Goal: Information Seeking & Learning: Check status

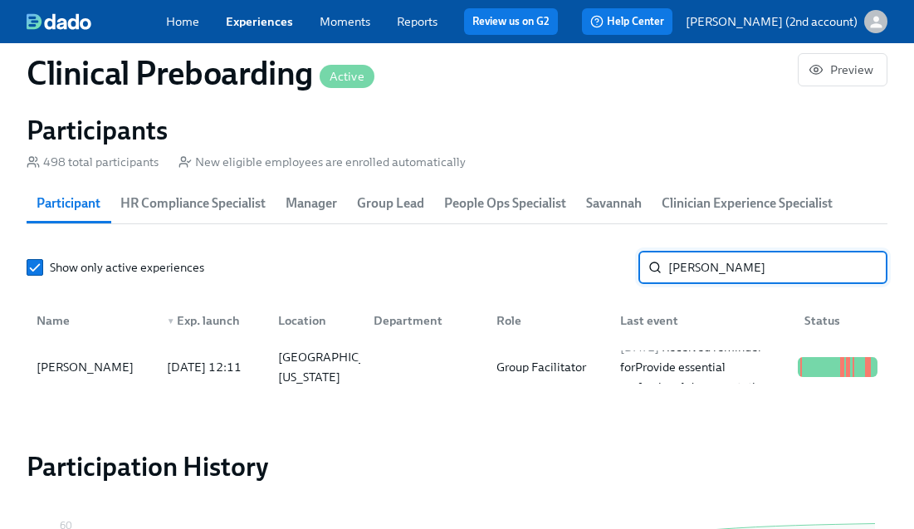
scroll to position [0, 20643]
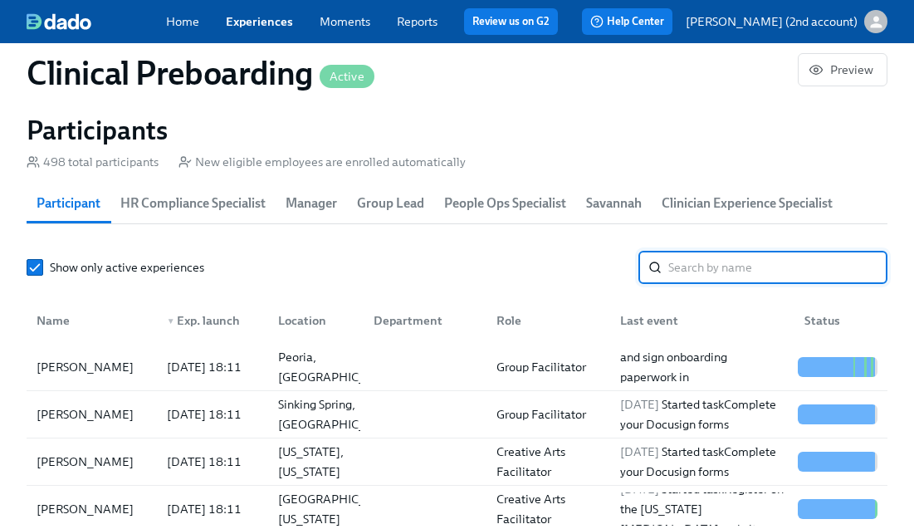
click at [810, 274] on input "search" at bounding box center [777, 267] width 219 height 33
paste input "[PERSON_NAME]"
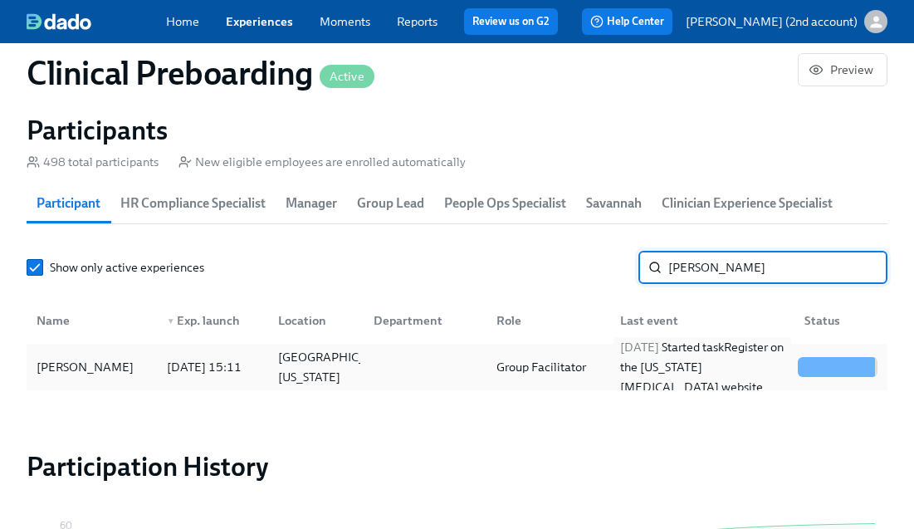
click at [667, 361] on div "[DATE] Started task Register on the [US_STATE] [MEDICAL_DATA] website" at bounding box center [703, 367] width 178 height 60
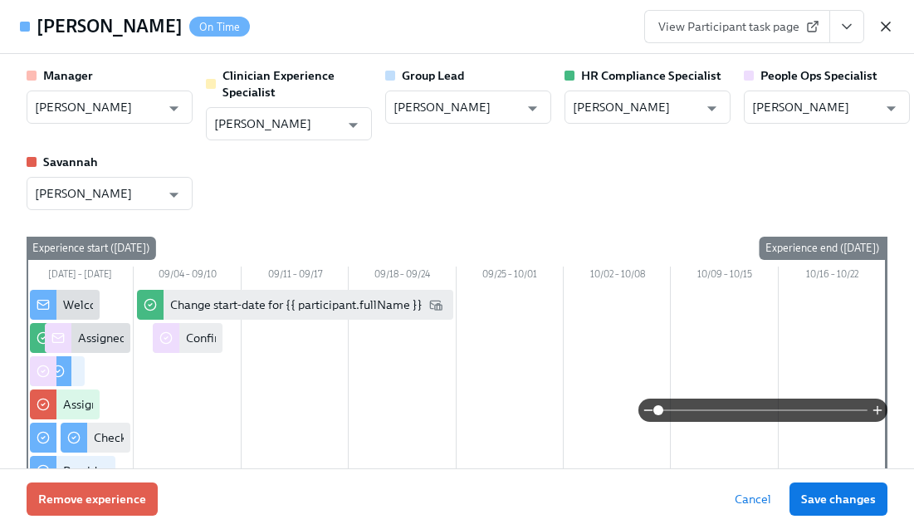
click at [889, 22] on icon "button" at bounding box center [886, 26] width 8 height 8
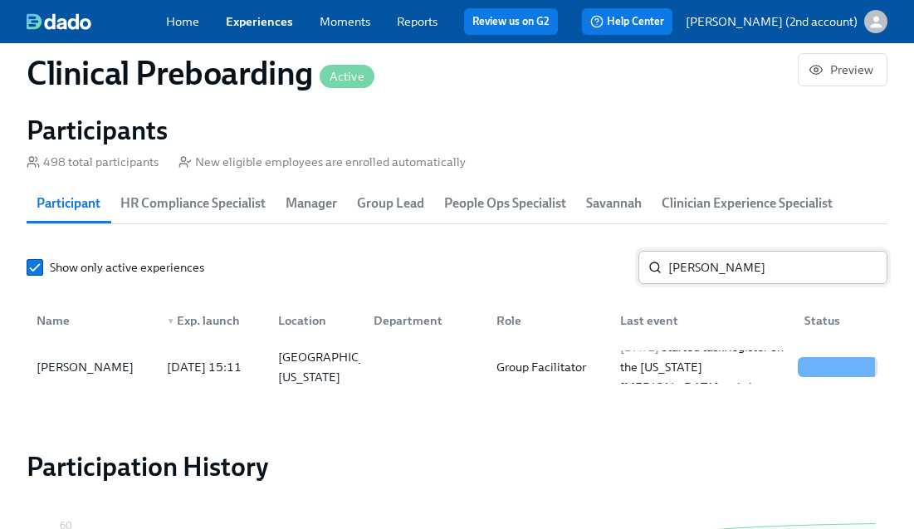
click at [761, 266] on input "[PERSON_NAME]" at bounding box center [777, 267] width 219 height 33
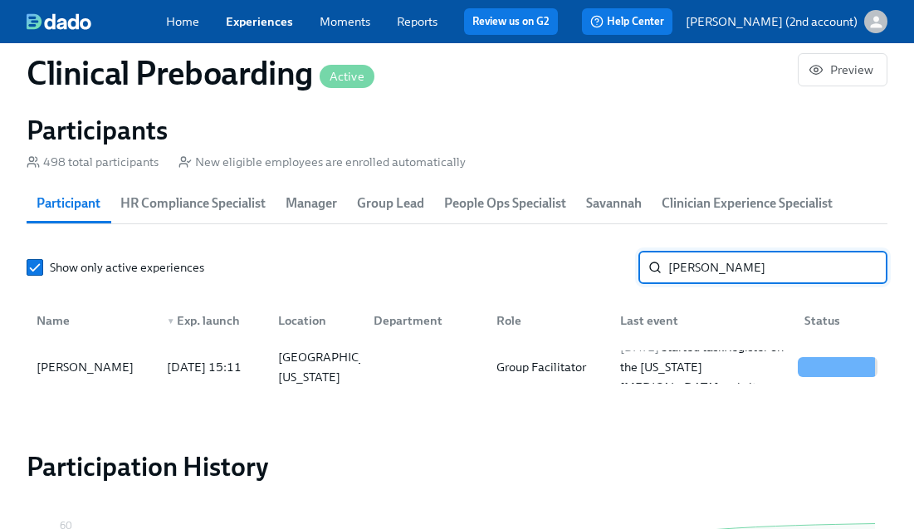
click at [761, 266] on input "[PERSON_NAME]" at bounding box center [777, 267] width 219 height 33
paste input "[PERSON_NAME]"
click at [727, 369] on div "[DATE] Started task Complete your Docusign forms" at bounding box center [703, 367] width 178 height 40
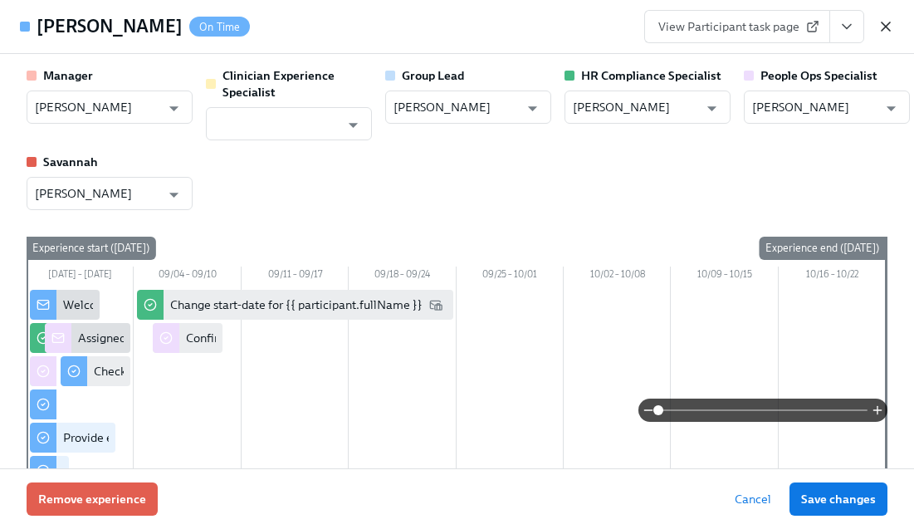
click at [885, 27] on icon "button" at bounding box center [885, 26] width 17 height 17
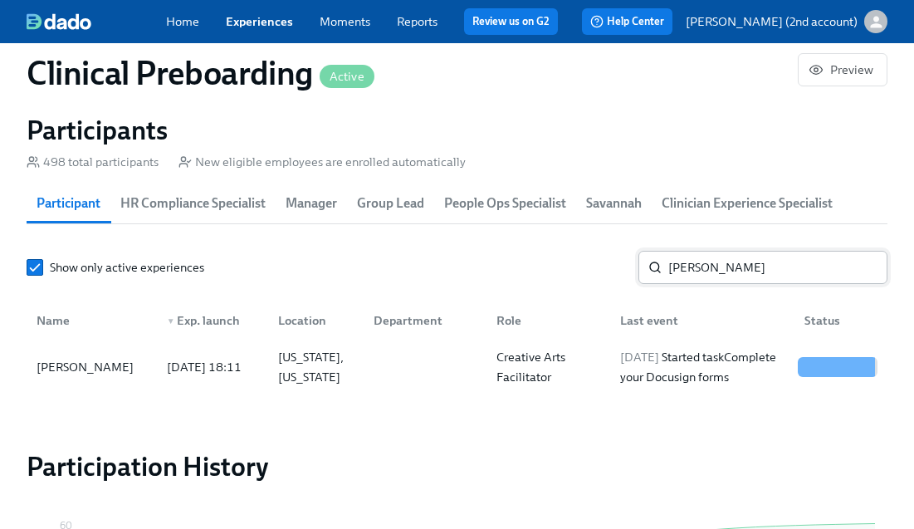
click at [736, 267] on input "[PERSON_NAME]" at bounding box center [777, 267] width 219 height 33
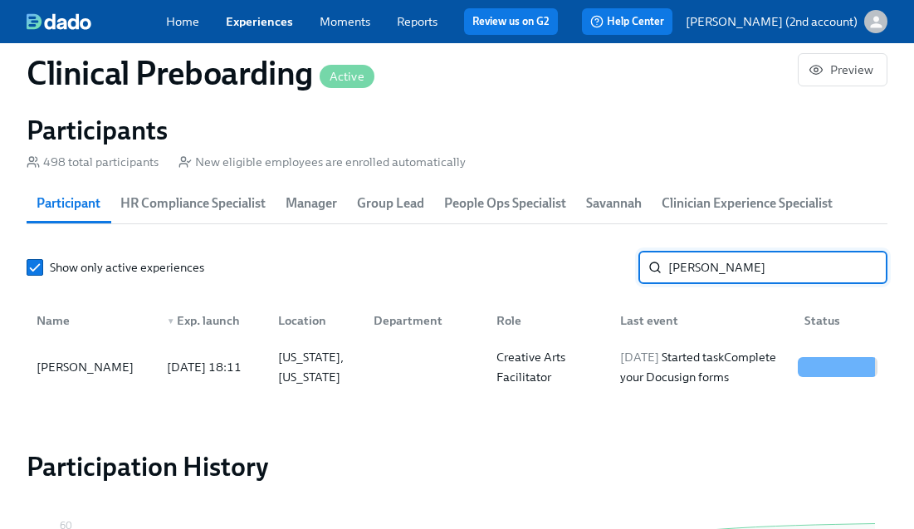
click at [736, 267] on input "[PERSON_NAME]" at bounding box center [777, 267] width 219 height 33
paste input "[PERSON_NAME]"
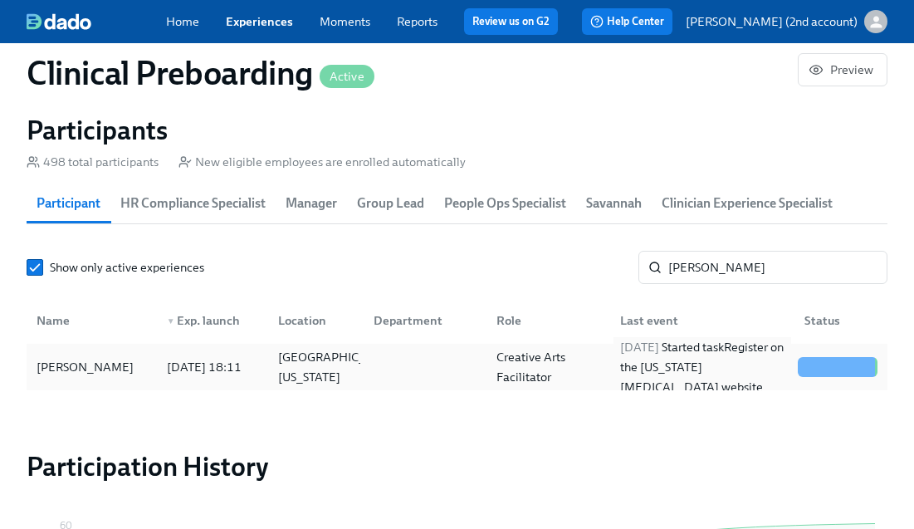
click at [716, 369] on div "[DATE] Started task Register on the [US_STATE] [MEDICAL_DATA] website" at bounding box center [703, 367] width 178 height 60
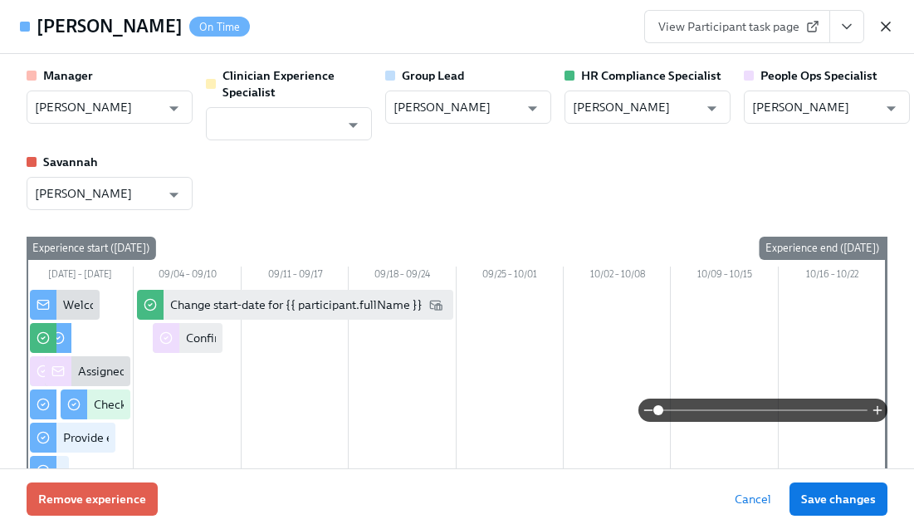
click at [889, 31] on icon "button" at bounding box center [885, 26] width 17 height 17
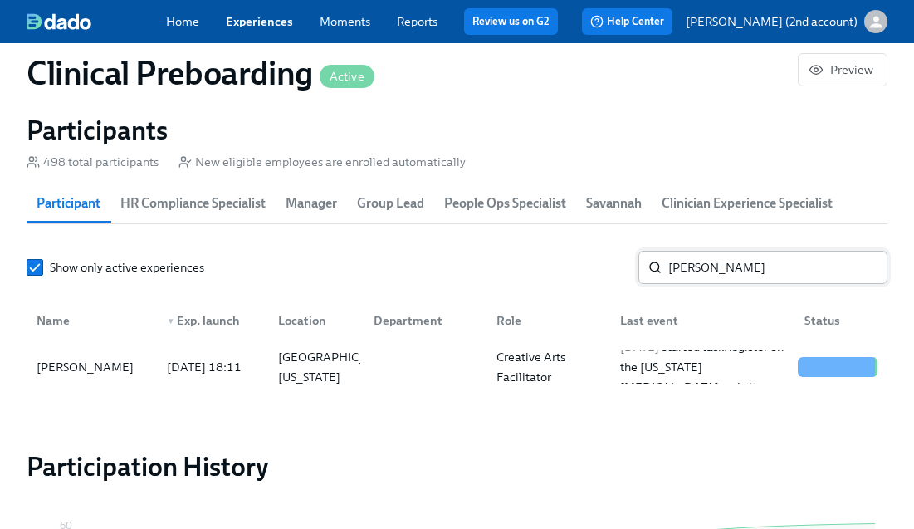
click at [783, 271] on input "[PERSON_NAME]" at bounding box center [777, 267] width 219 height 33
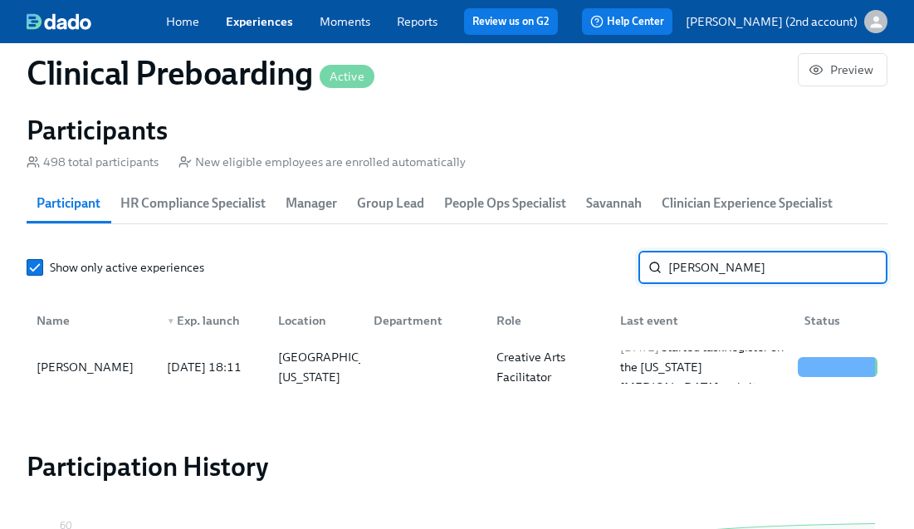
click at [783, 271] on input "[PERSON_NAME]" at bounding box center [777, 267] width 219 height 33
paste input "[PERSON_NAME]"
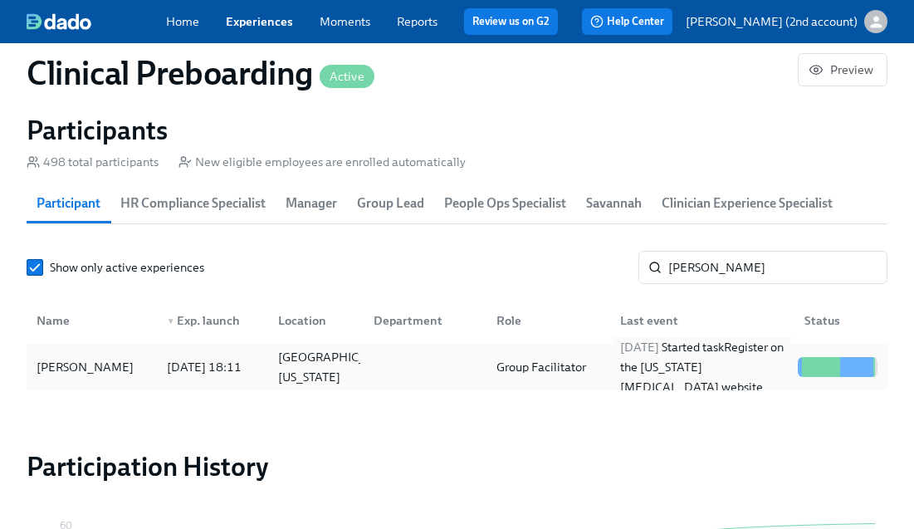
click div "[DATE] Started task Register on the [US_STATE] [MEDICAL_DATA] website"
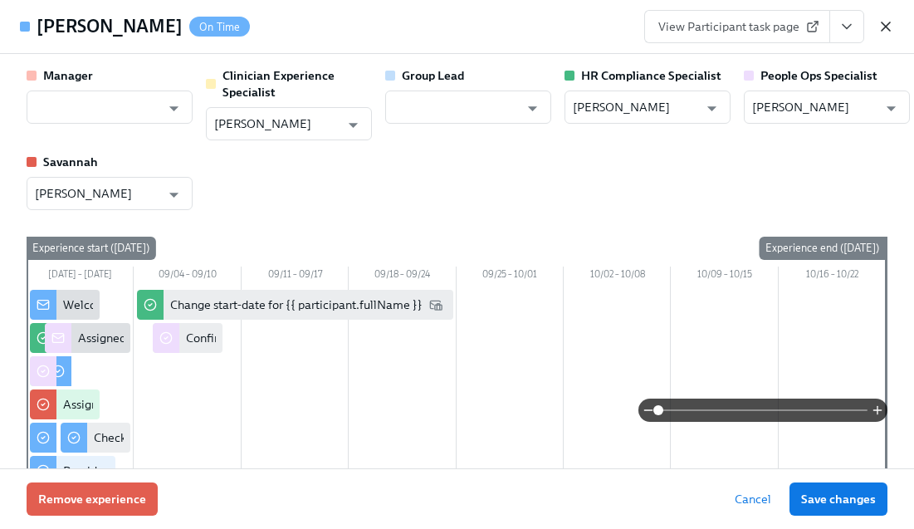
click icon "button"
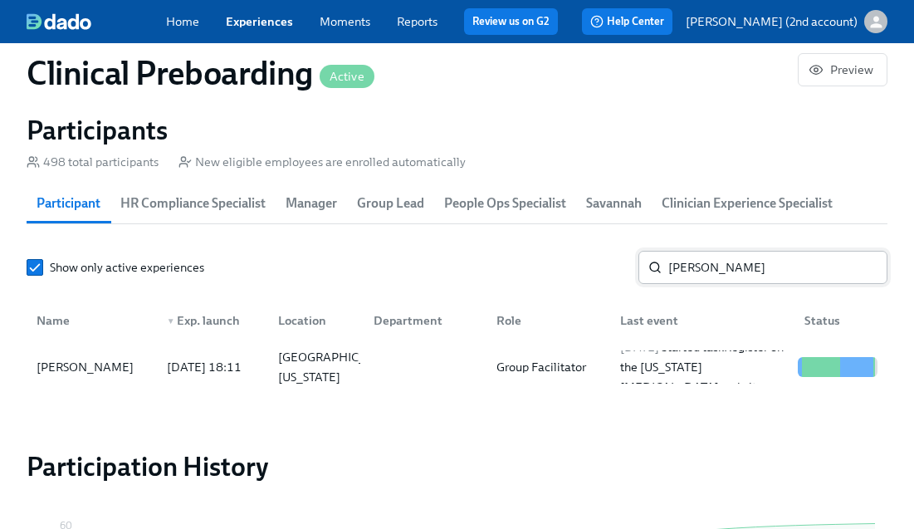
click input "[PERSON_NAME]"
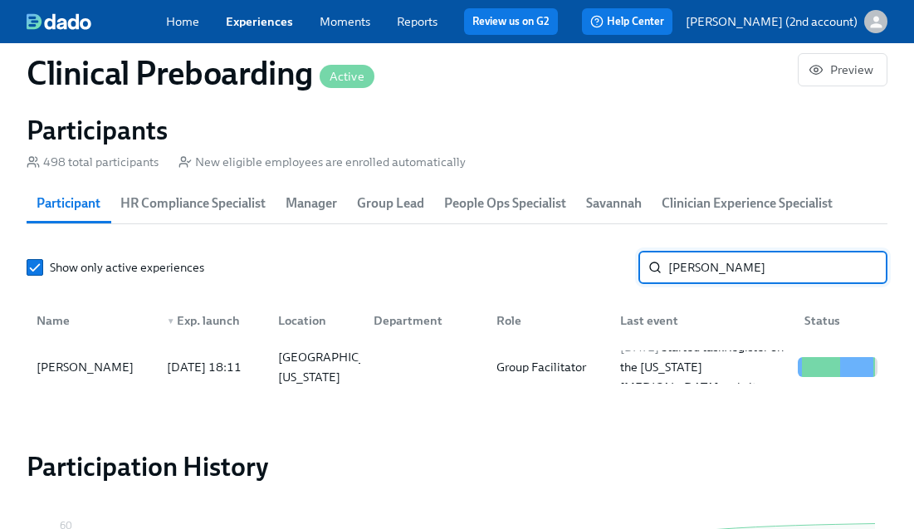
click input "[PERSON_NAME]"
paste input "[PERSON_NAME]"
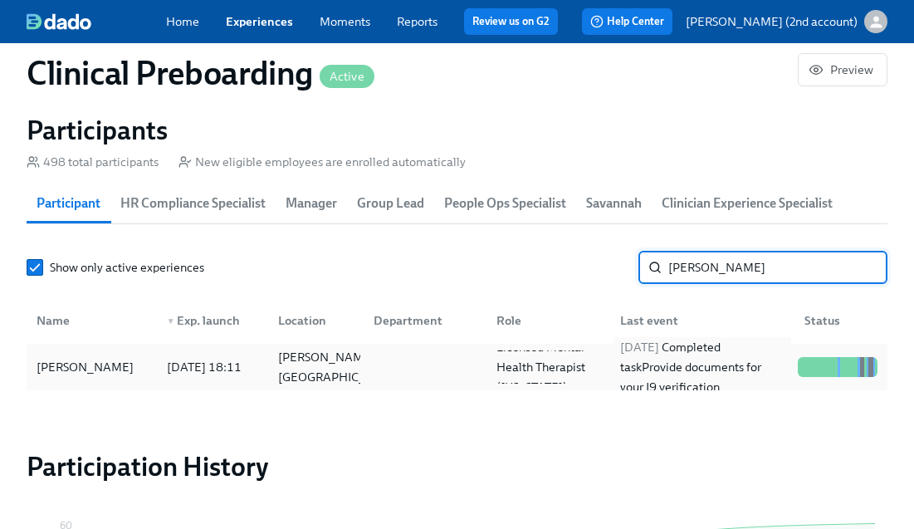
click div "[DATE] Completed task Provide documents for your I9 verification"
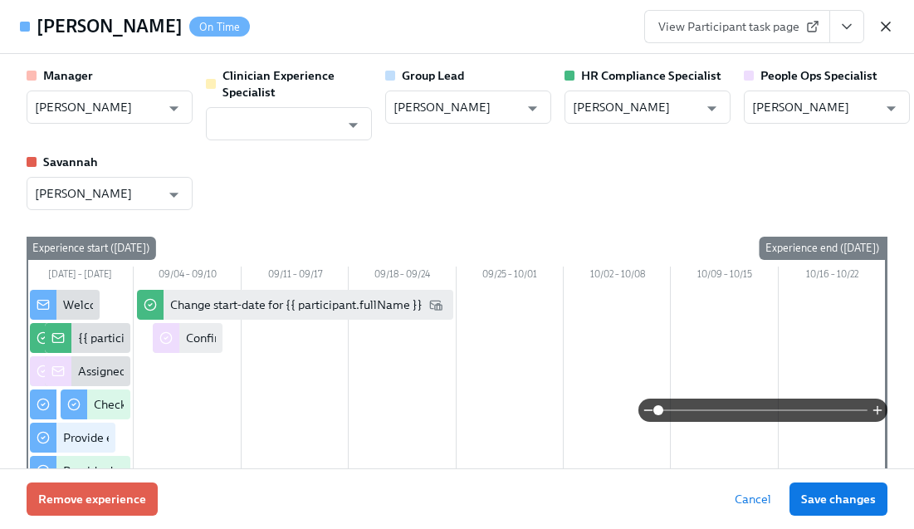
click icon "button"
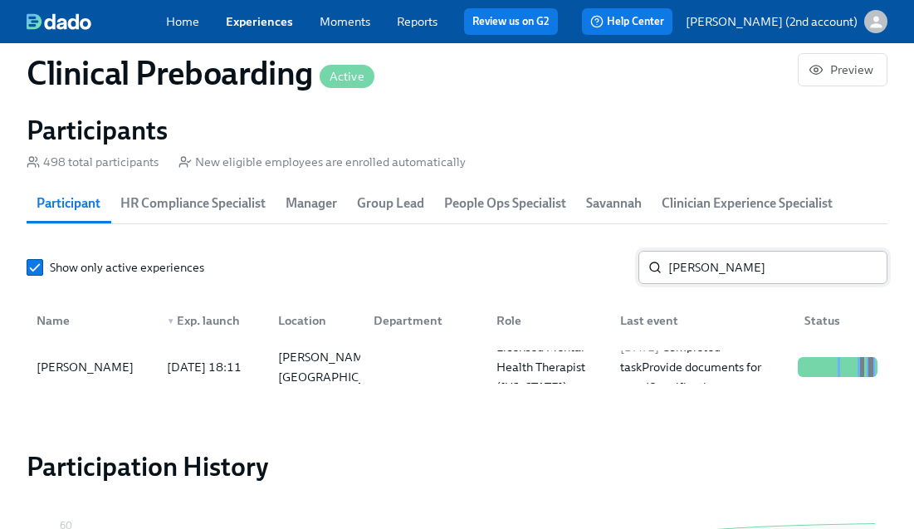
click input "[PERSON_NAME]"
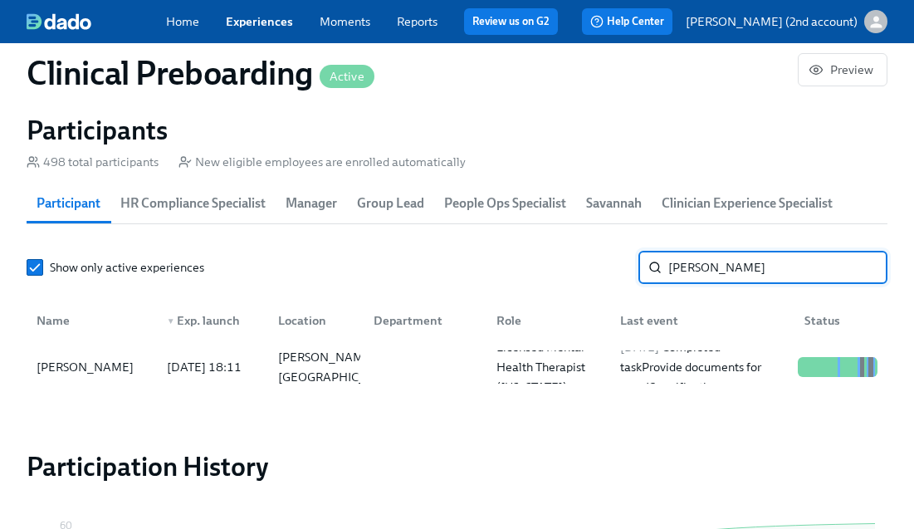
click input "[PERSON_NAME]"
paste input "[PERSON_NAME]"
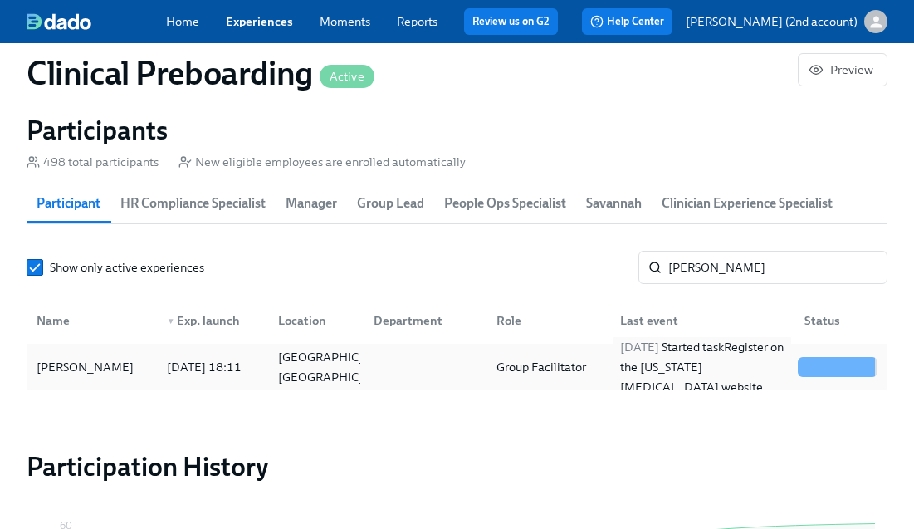
click div "[DATE] Started task Register on the [US_STATE] [MEDICAL_DATA] website"
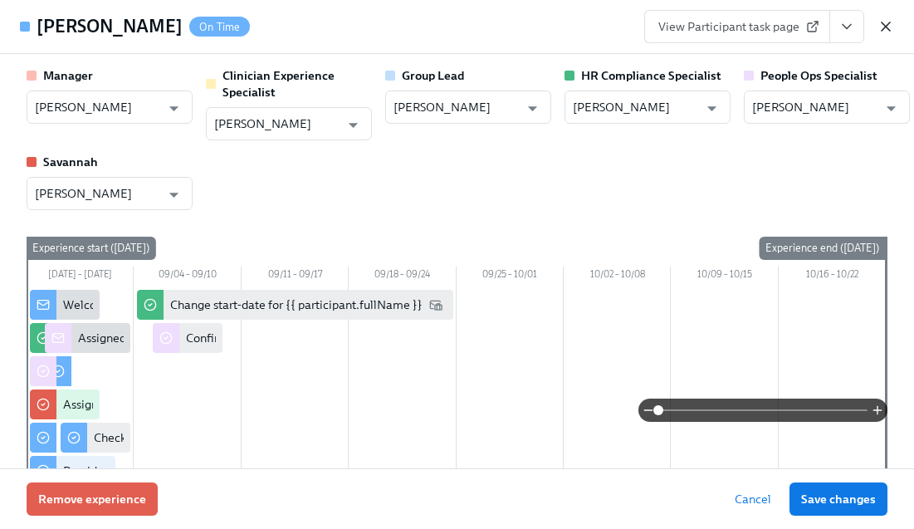
click icon "button"
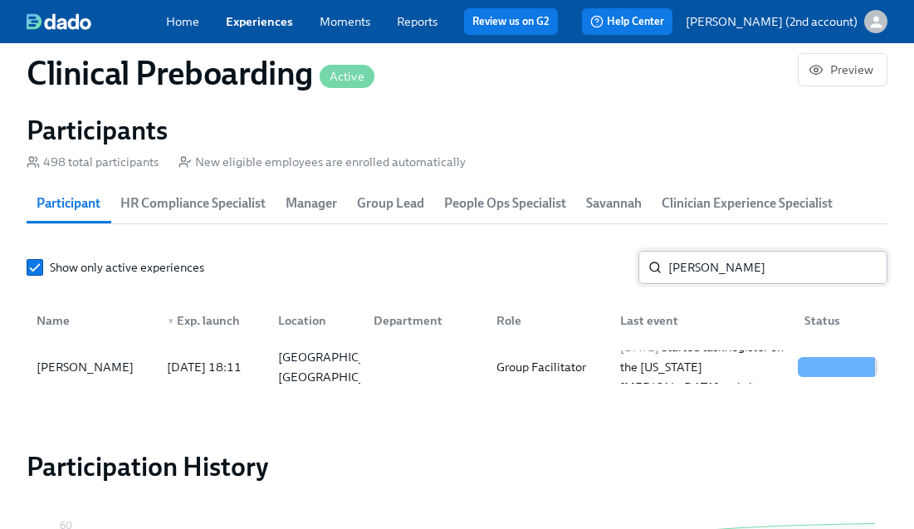
click input "[PERSON_NAME]"
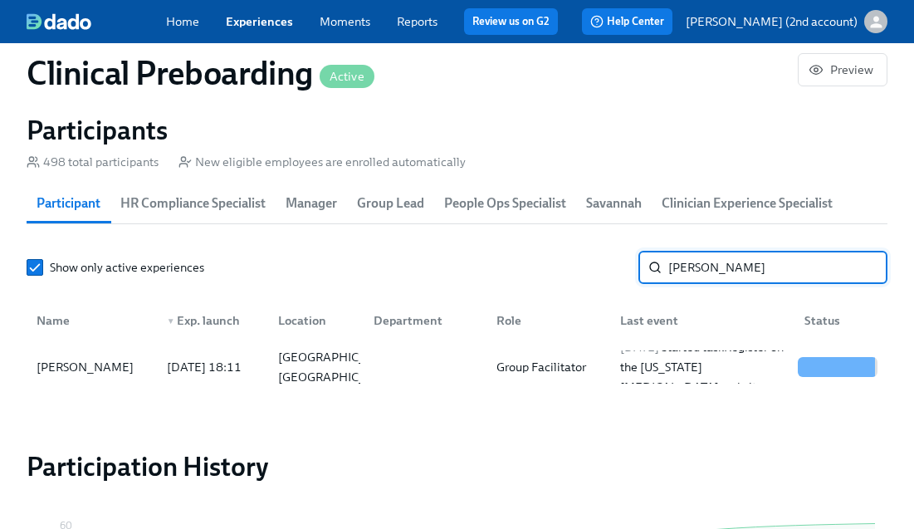
click input "[PERSON_NAME]"
paste input "[PERSON_NAME]"
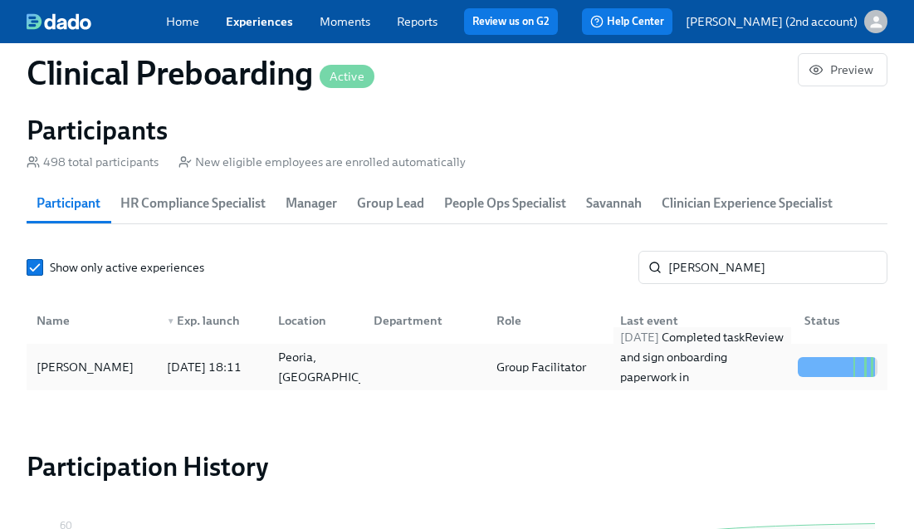
click div "[DATE] Completed task Review and sign onboarding paperwork in [GEOGRAPHIC_DATA]"
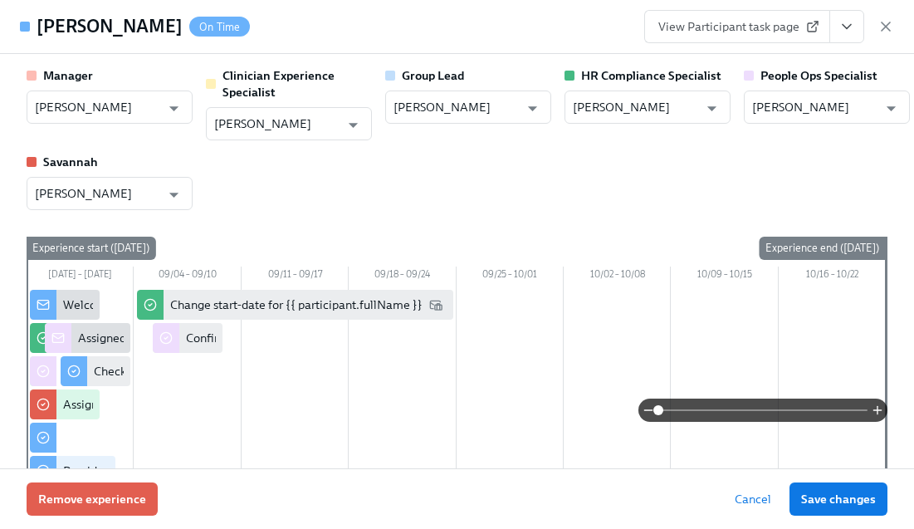
drag, startPoint x: 890, startPoint y: 29, endPoint x: 750, endPoint y: 208, distance: 227.0
click icon "button"
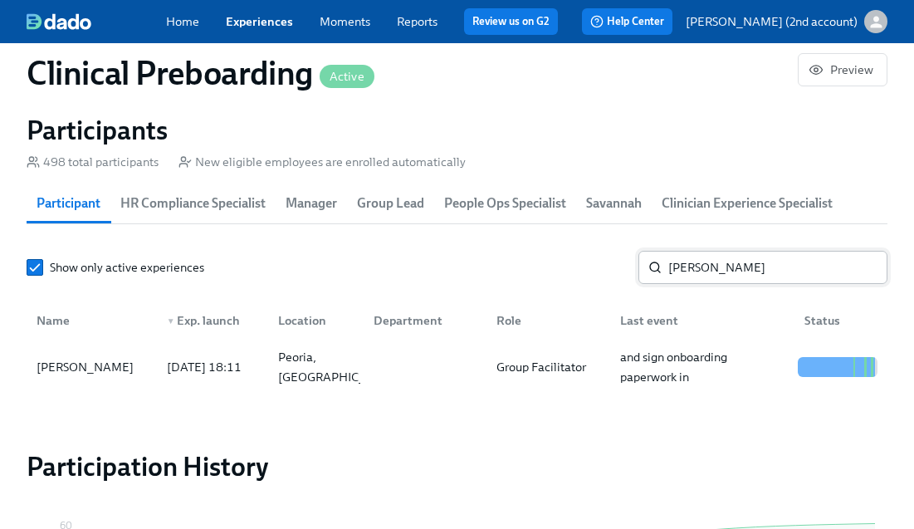
click input "[PERSON_NAME]"
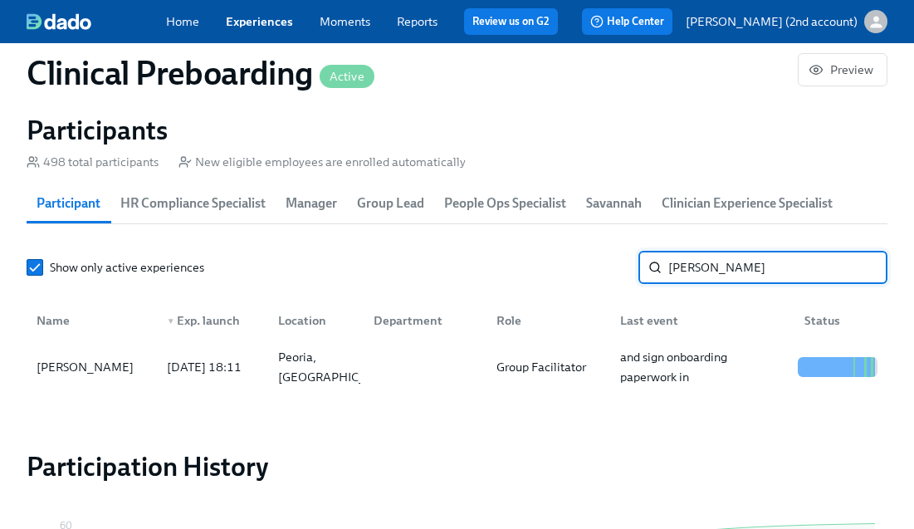
click input "[PERSON_NAME]"
paste input "[PERSON_NAME]"
click span "[DATE]"
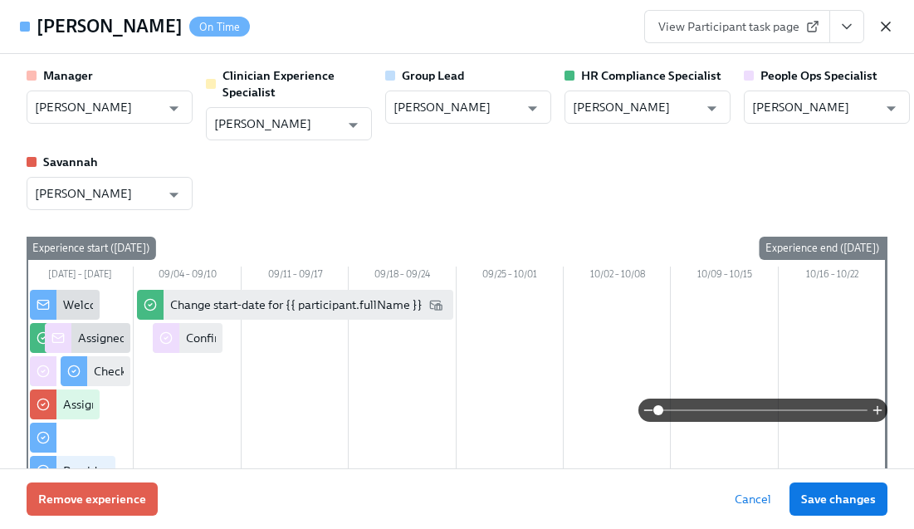
click icon "button"
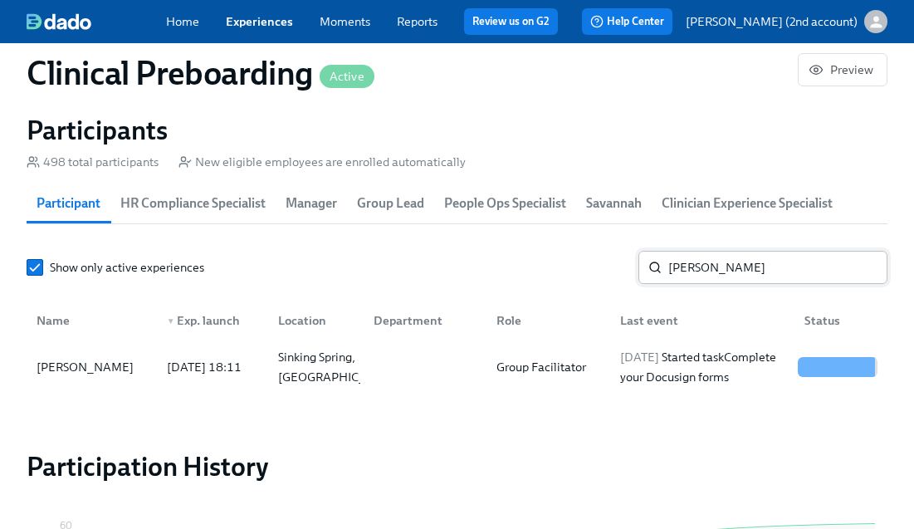
click input "[PERSON_NAME]"
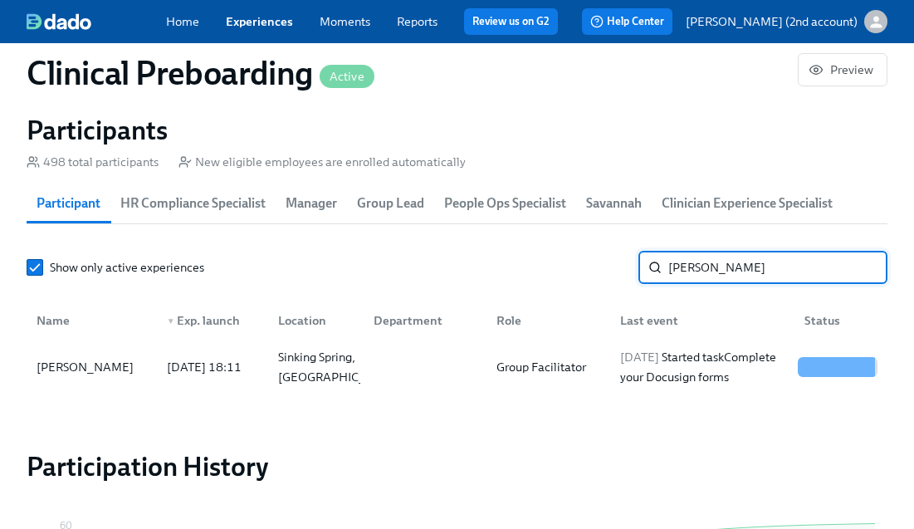
click input "[PERSON_NAME]"
paste input "[PERSON_NAME]"
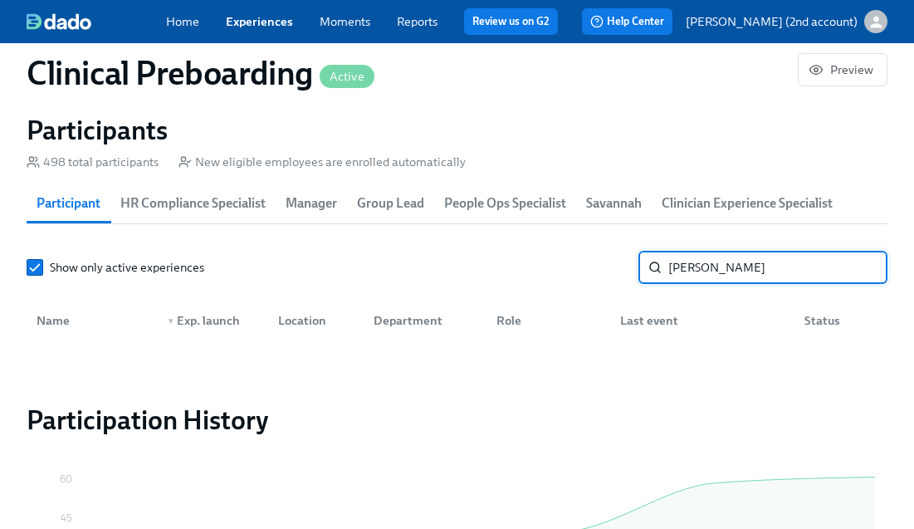
click input "[PERSON_NAME]"
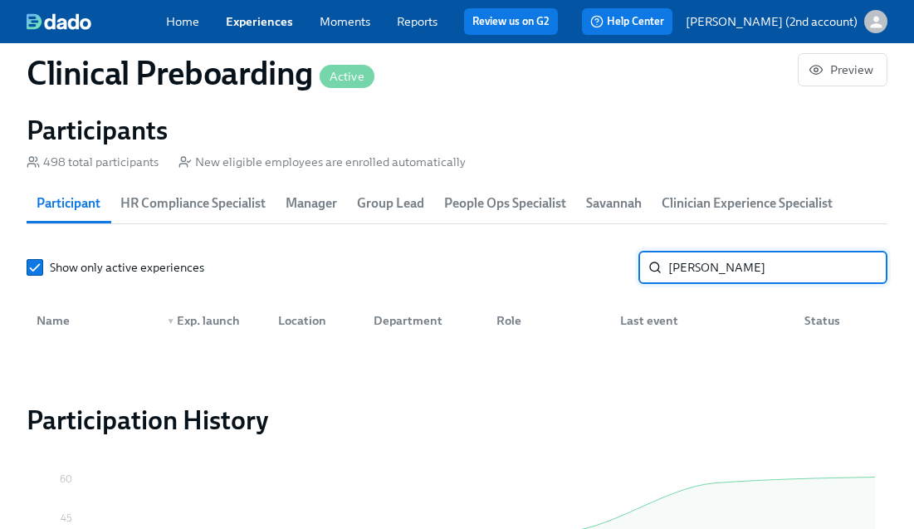
click input "[PERSON_NAME]"
drag, startPoint x: 726, startPoint y: 268, endPoint x: 618, endPoint y: 267, distance: 107.9
click div "Show only active experiences [PERSON_NAME] ​"
type input "[PERSON_NAME]"
